Goal: Information Seeking & Learning: Compare options

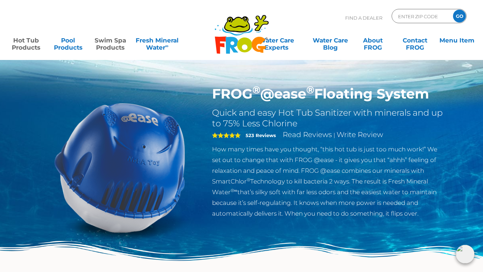
click at [111, 42] on link "Swim Spa Products" at bounding box center [109, 40] width 37 height 14
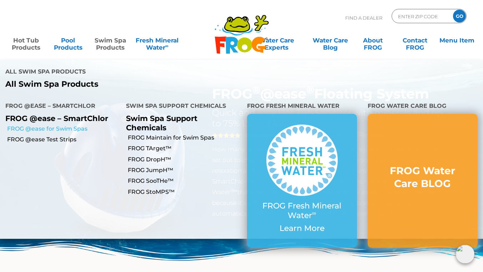
click at [12, 128] on link "FROG @ease for Swim Spas" at bounding box center [63, 129] width 113 height 8
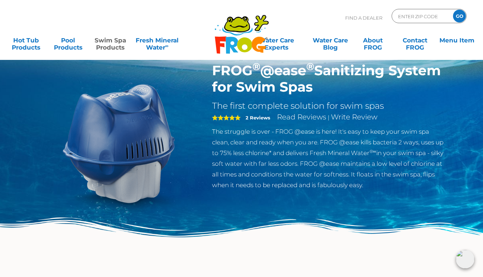
scroll to position [23, 0]
click at [25, 43] on link "Hot Tub Products" at bounding box center [25, 40] width 37 height 14
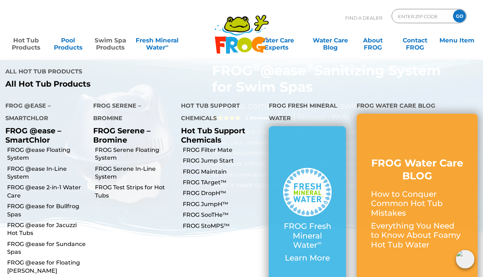
click at [29, 106] on h4 "FROG @ease – SmartChlor" at bounding box center [43, 113] width 77 height 27
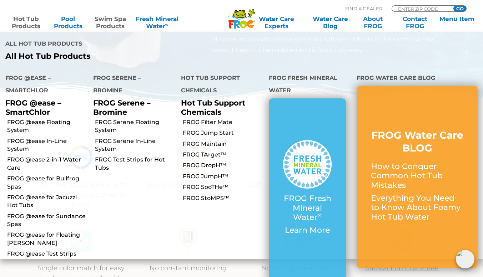
scroll to position [152, 0]
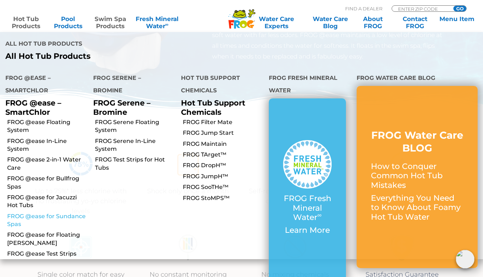
click at [17, 217] on link "FROG @ease for Sundance Spas" at bounding box center [47, 221] width 81 height 16
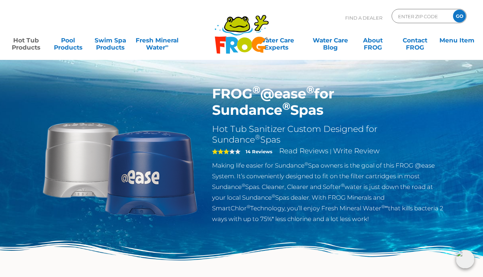
click at [25, 41] on link "Hot Tub Products" at bounding box center [25, 40] width 37 height 14
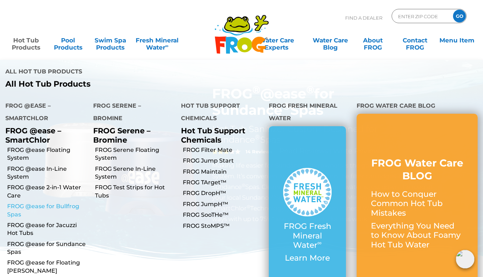
click at [15, 208] on link "FROG @ease for Bullfrog Spas" at bounding box center [47, 211] width 81 height 16
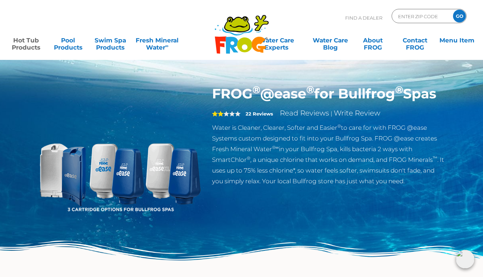
click at [20, 45] on link "Hot Tub Products" at bounding box center [25, 40] width 37 height 14
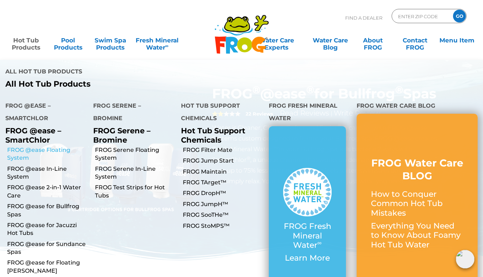
click at [16, 152] on link "FROG @ease Floating System" at bounding box center [47, 154] width 81 height 16
